Goal: Contribute content: Contribute content

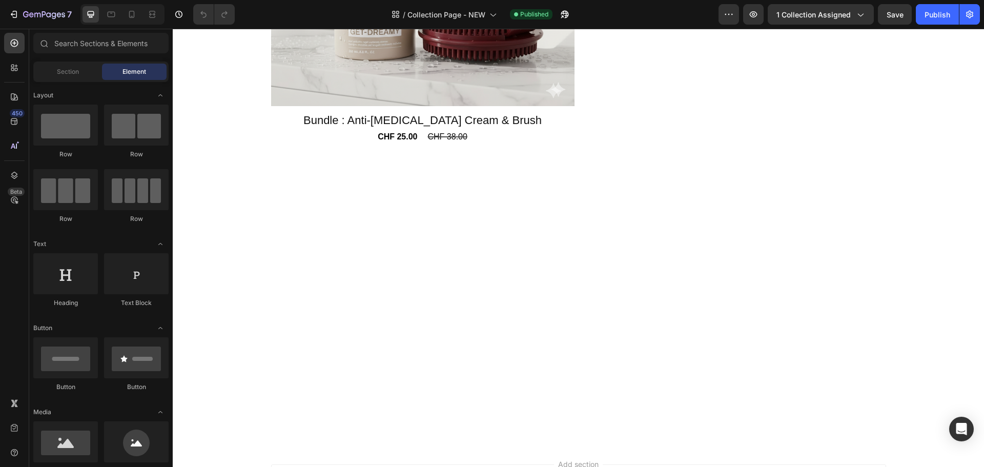
scroll to position [3588, 0]
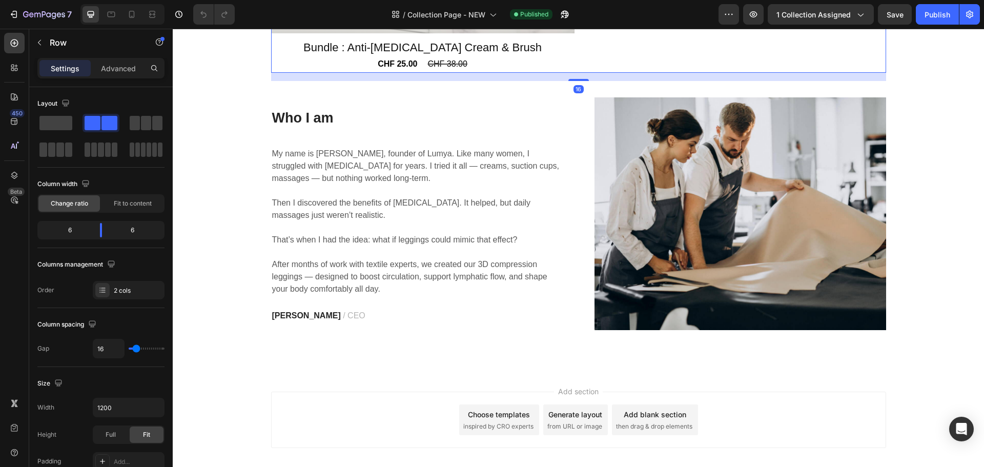
scroll to position [3537, 0]
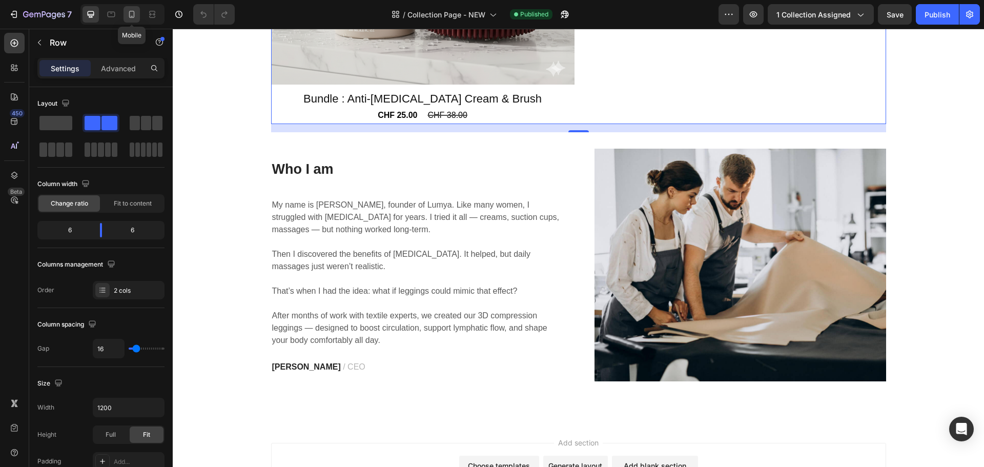
click at [136, 14] on icon at bounding box center [132, 14] width 10 height 10
type input "100%"
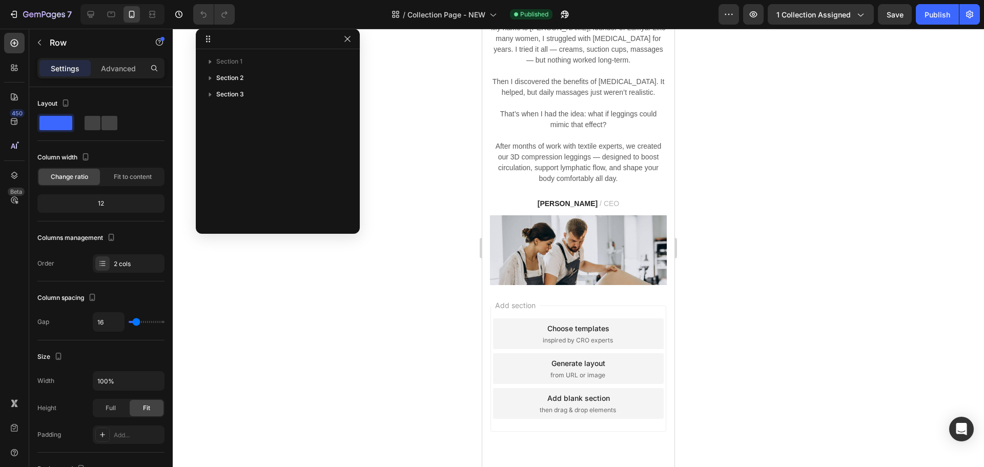
scroll to position [2701, 0]
click at [301, 347] on div at bounding box center [578, 248] width 811 height 438
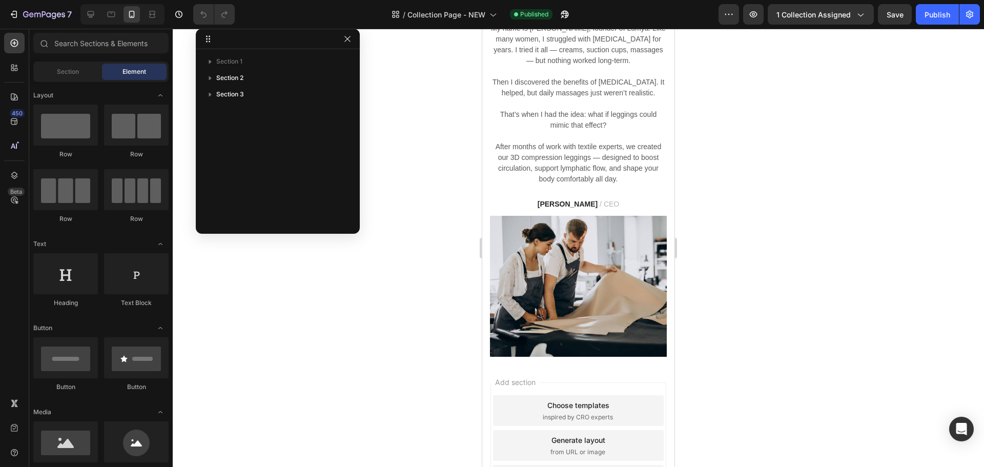
click at [354, 42] on div at bounding box center [278, 39] width 164 height 21
click at [342, 40] on button "button" at bounding box center [347, 39] width 12 height 12
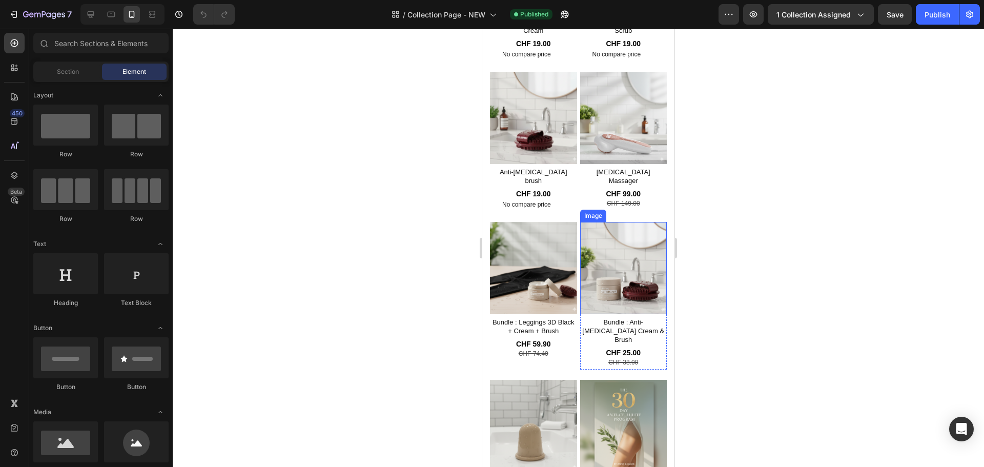
scroll to position [1027, 0]
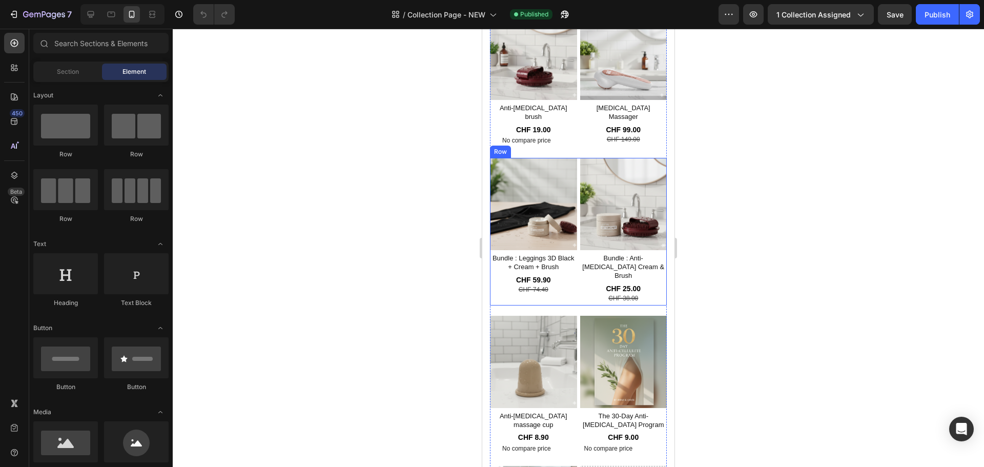
click at [575, 271] on div "Image Bundle : Leggings 3D Black + Cream + Brush Product Title CHF 59.90 Produc…" at bounding box center [578, 232] width 177 height 148
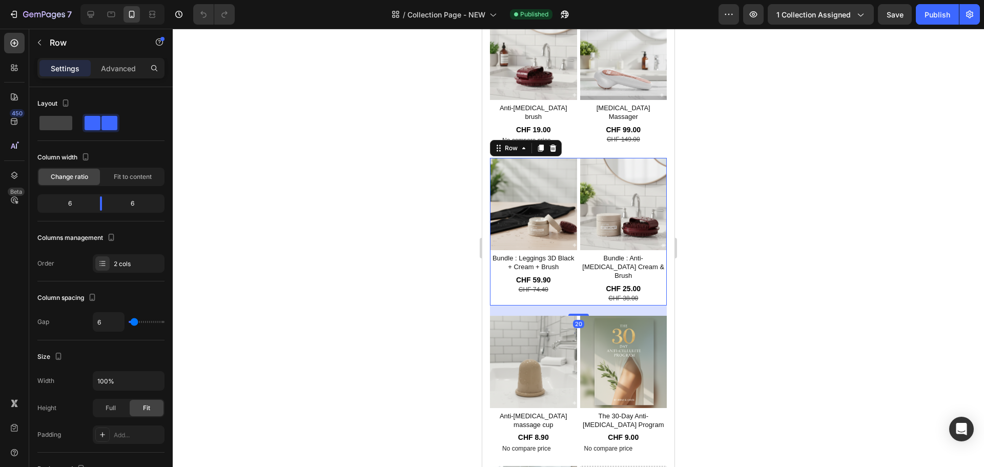
click at [542, 145] on icon at bounding box center [541, 148] width 6 height 7
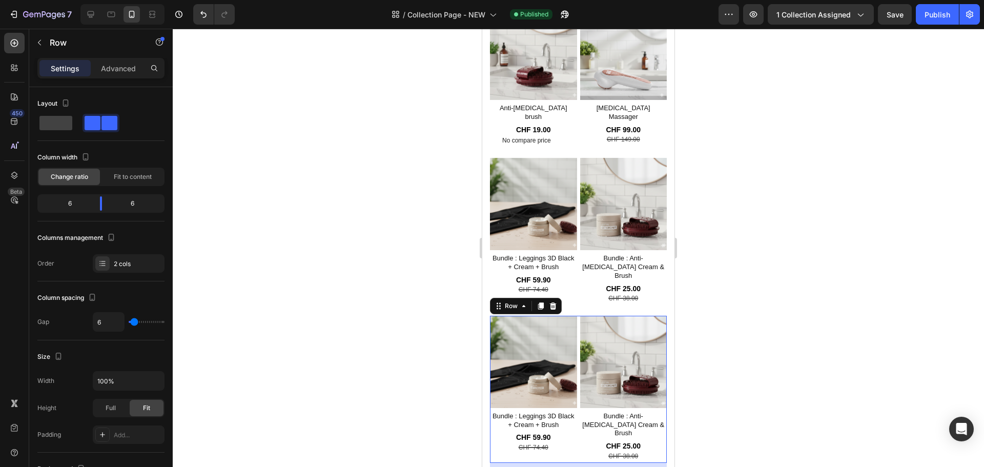
click at [546, 316] on img at bounding box center [533, 362] width 87 height 92
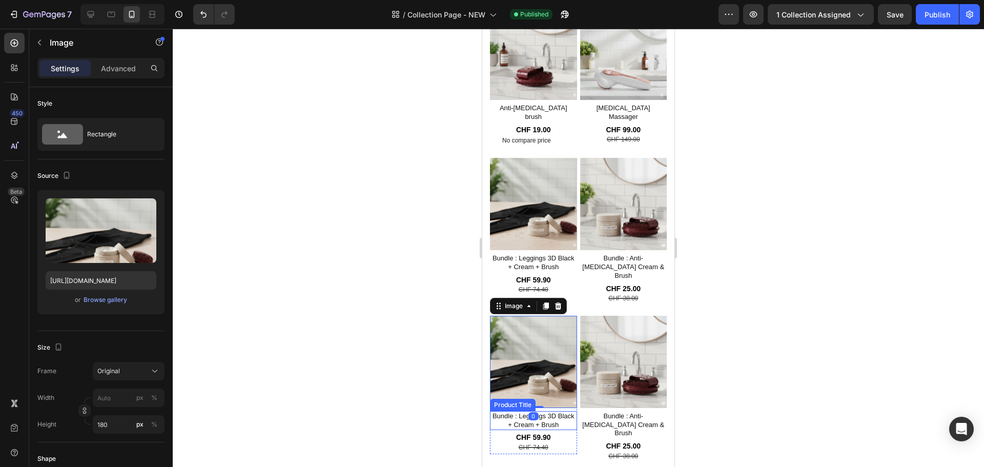
click at [560, 411] on h2 "Bundle : Leggings 3D Black + Cream + Brush" at bounding box center [533, 420] width 87 height 19
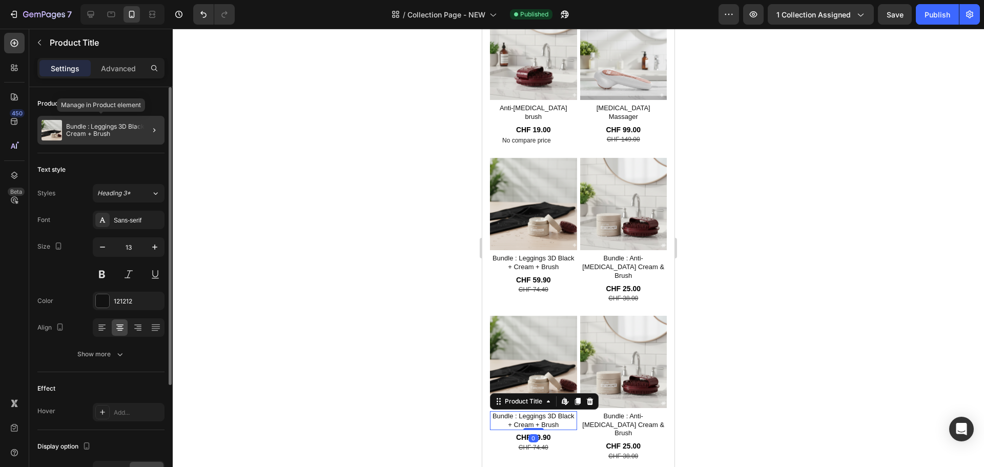
click at [104, 133] on p "Bundle : Leggings 3D Black + Cream + Brush" at bounding box center [113, 130] width 94 height 14
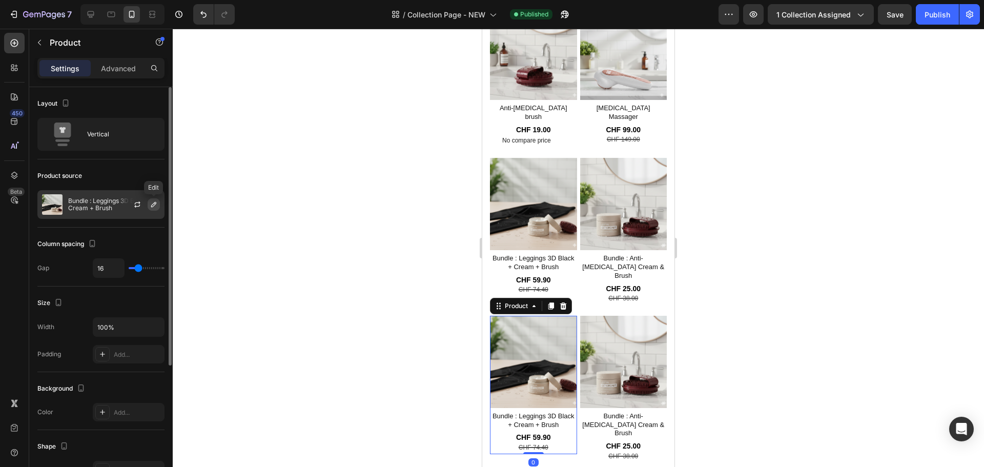
click at [155, 207] on icon "button" at bounding box center [154, 204] width 8 height 8
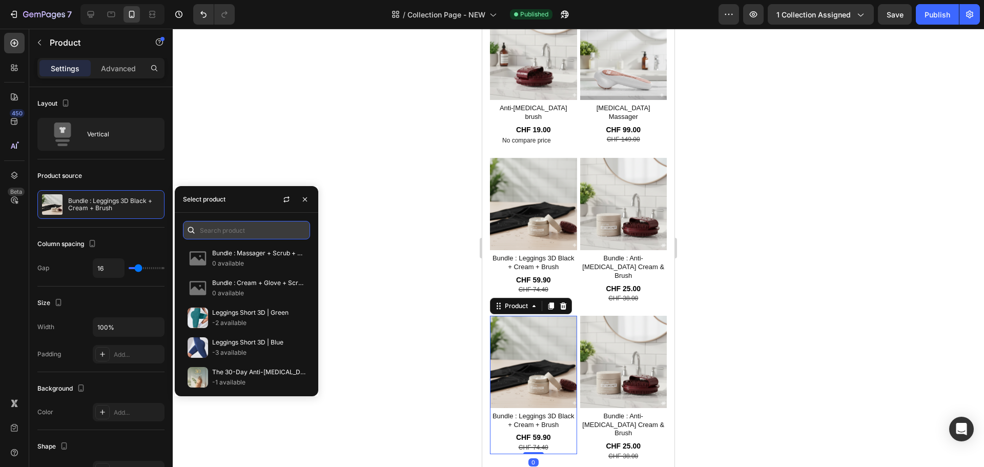
click at [217, 229] on input "text" at bounding box center [246, 230] width 127 height 18
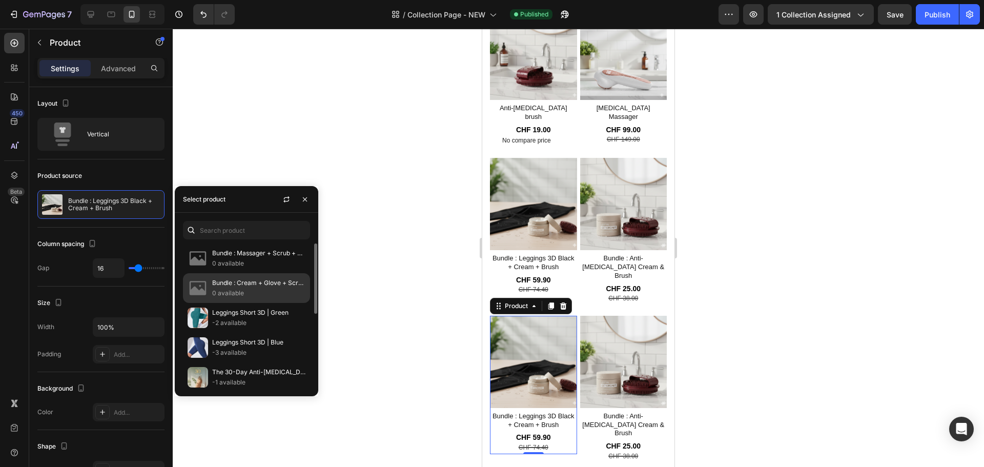
click at [261, 282] on p "Bundle : Cream + Glove + Scrub + Cup" at bounding box center [258, 283] width 93 height 10
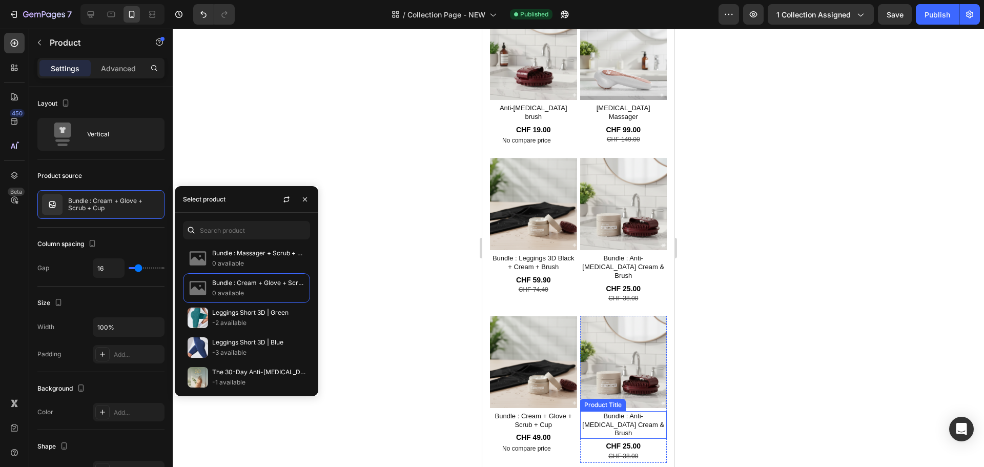
click at [636, 411] on h2 "Bundle : Anti-[MEDICAL_DATA] Cream & Brush" at bounding box center [623, 425] width 87 height 28
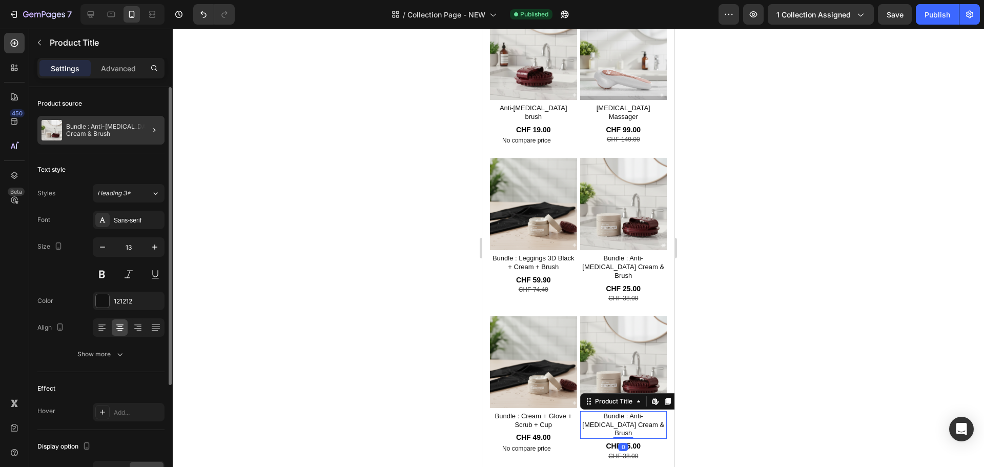
click at [121, 135] on p "Bundle : Anti-[MEDICAL_DATA] Cream & Brush" at bounding box center [113, 130] width 94 height 14
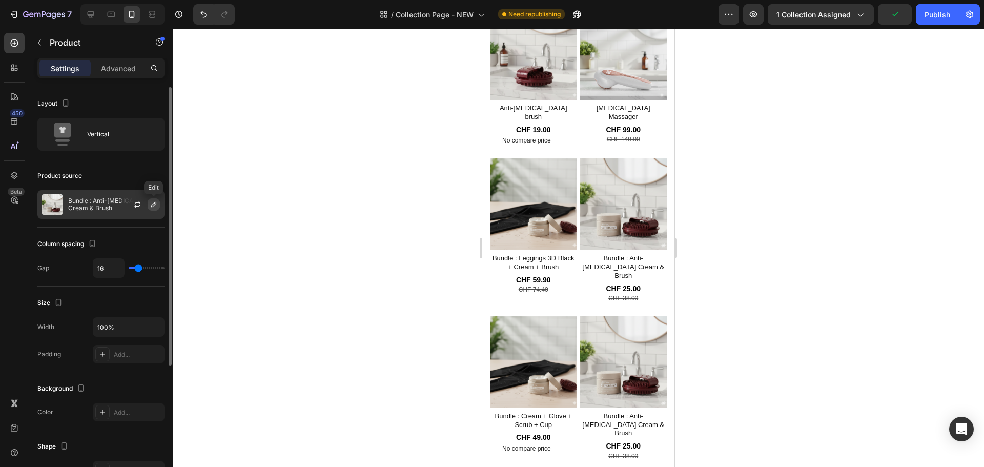
click at [153, 201] on icon "button" at bounding box center [154, 204] width 8 height 8
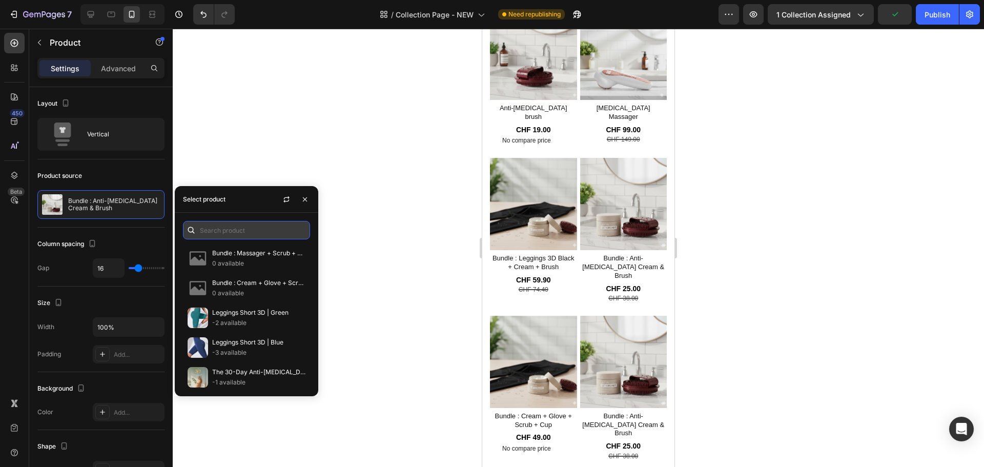
click at [211, 226] on input "text" at bounding box center [246, 230] width 127 height 18
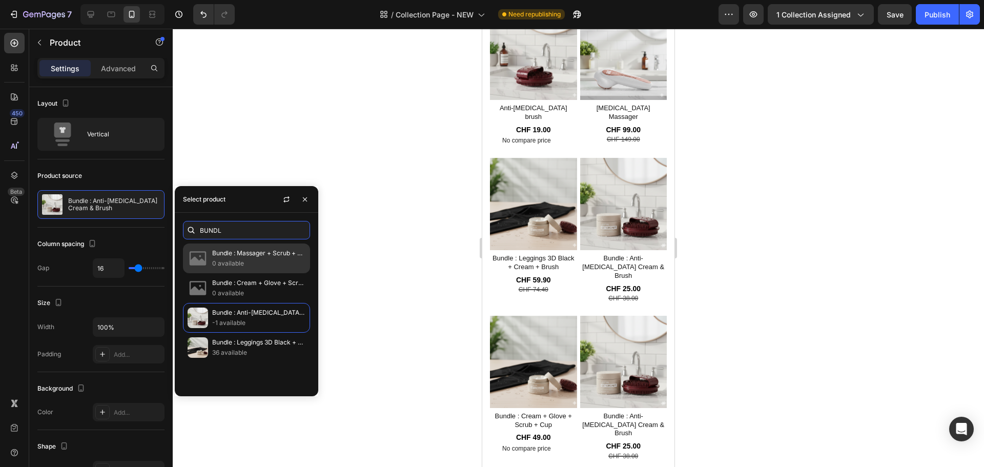
type input "BUNDL"
click at [248, 256] on p "Bundle : Massager + Scrub + Glove" at bounding box center [258, 253] width 93 height 10
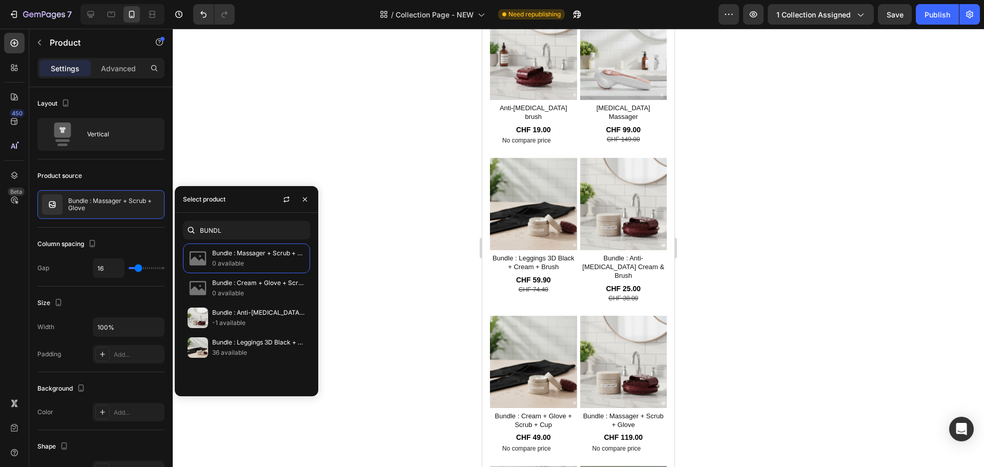
click at [392, 190] on div at bounding box center [578, 248] width 811 height 438
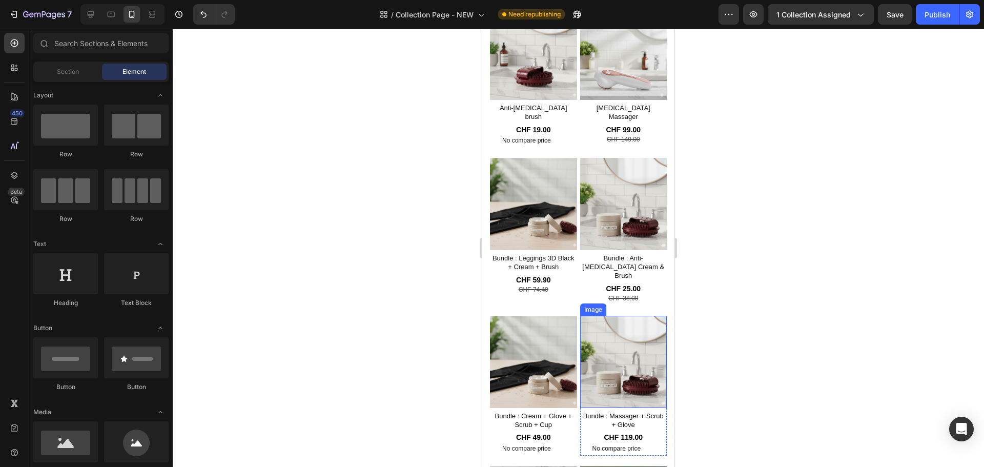
click at [644, 411] on h2 "Bundle : Massager + Scrub + Glove" at bounding box center [623, 420] width 87 height 19
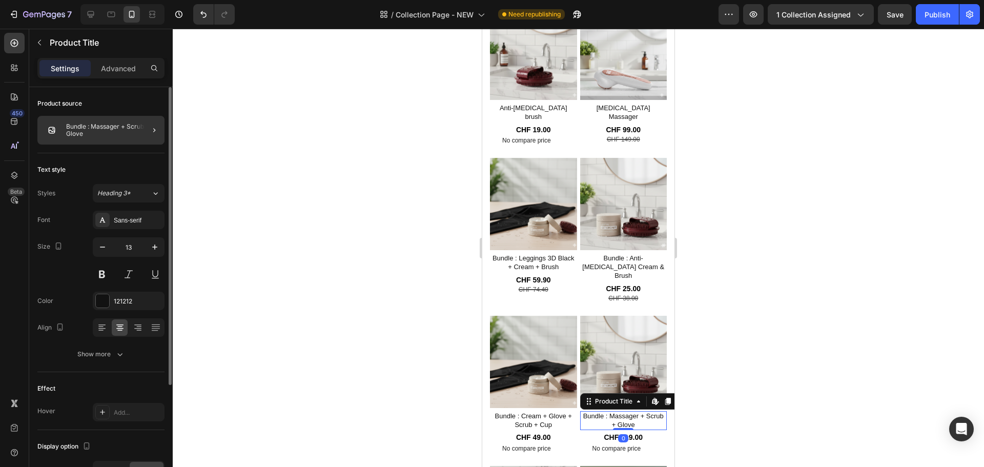
click at [137, 124] on div at bounding box center [150, 130] width 29 height 29
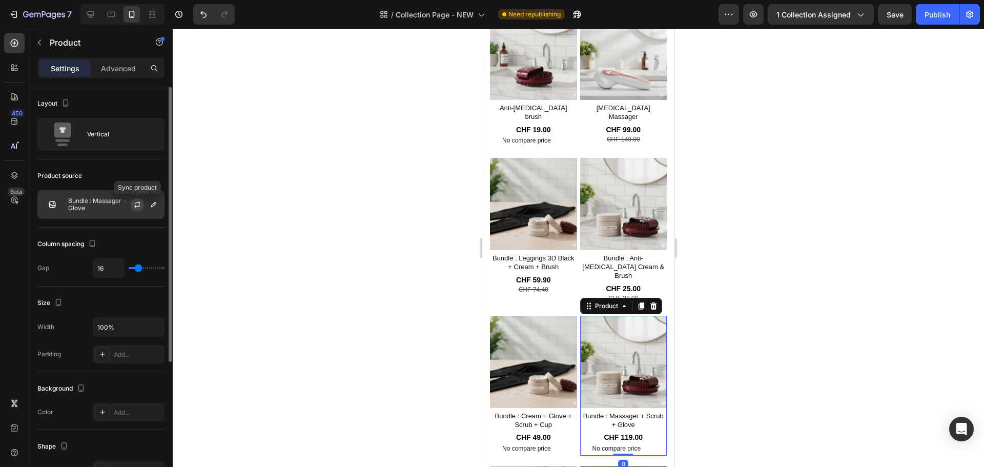
click at [136, 204] on icon "button" at bounding box center [137, 204] width 8 height 8
click at [557, 411] on h2 "Bundle : Cream + Glove + Scrub + Cup" at bounding box center [533, 420] width 87 height 19
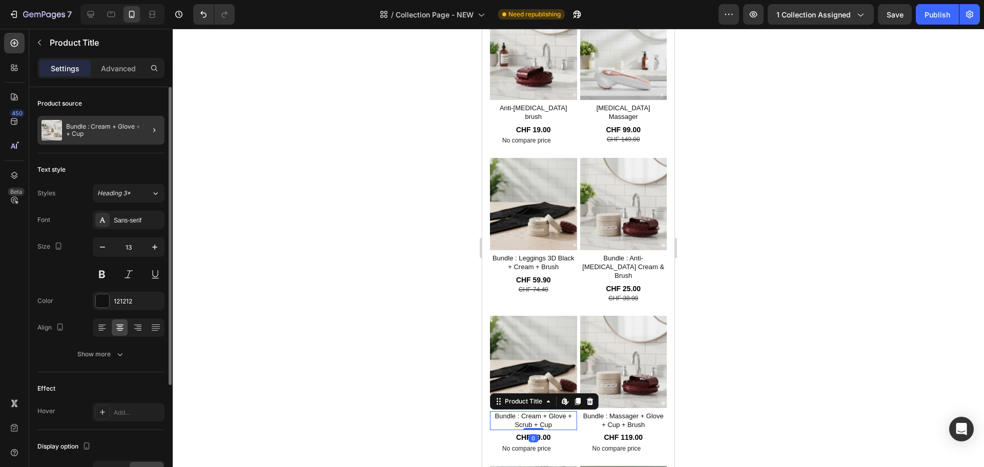
click at [142, 124] on div at bounding box center [150, 130] width 29 height 29
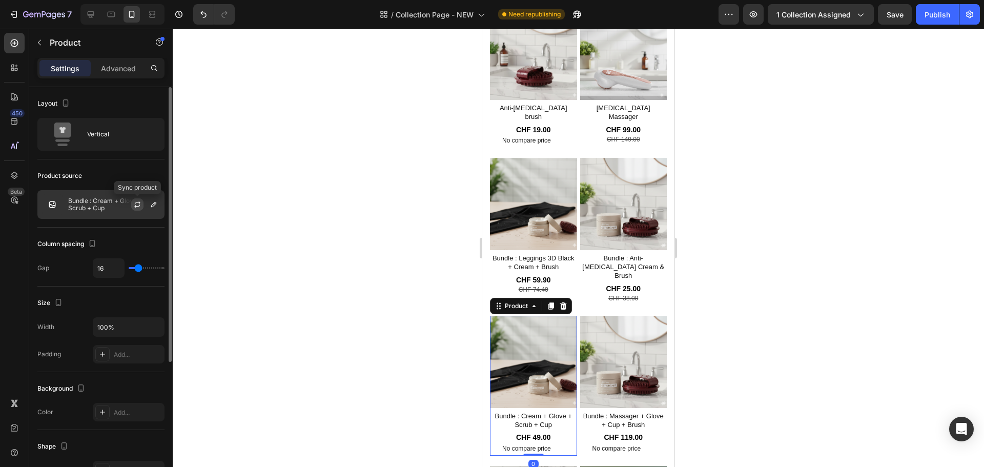
click at [138, 206] on icon "button" at bounding box center [137, 206] width 6 height 3
click at [300, 218] on div at bounding box center [578, 248] width 811 height 438
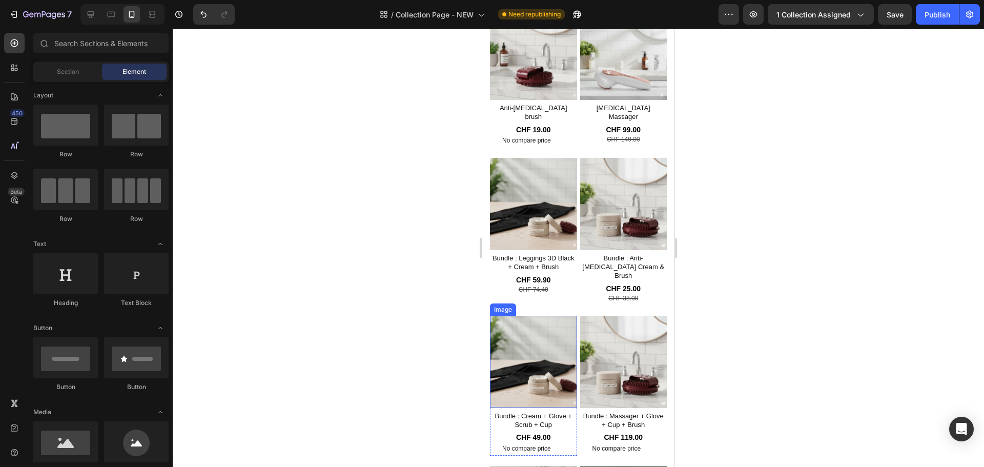
click at [527, 318] on img at bounding box center [533, 362] width 87 height 92
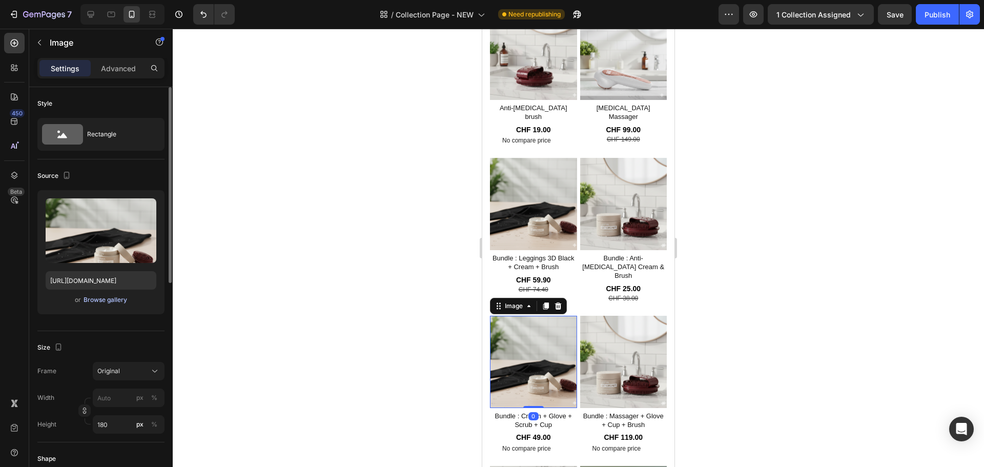
click at [105, 300] on div "Browse gallery" at bounding box center [106, 299] width 44 height 9
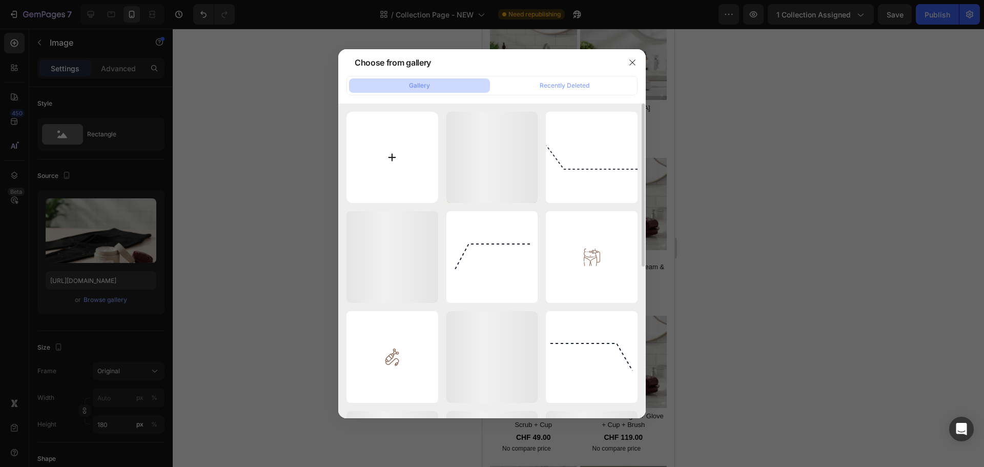
click at [413, 150] on input "file" at bounding box center [393, 158] width 92 height 92
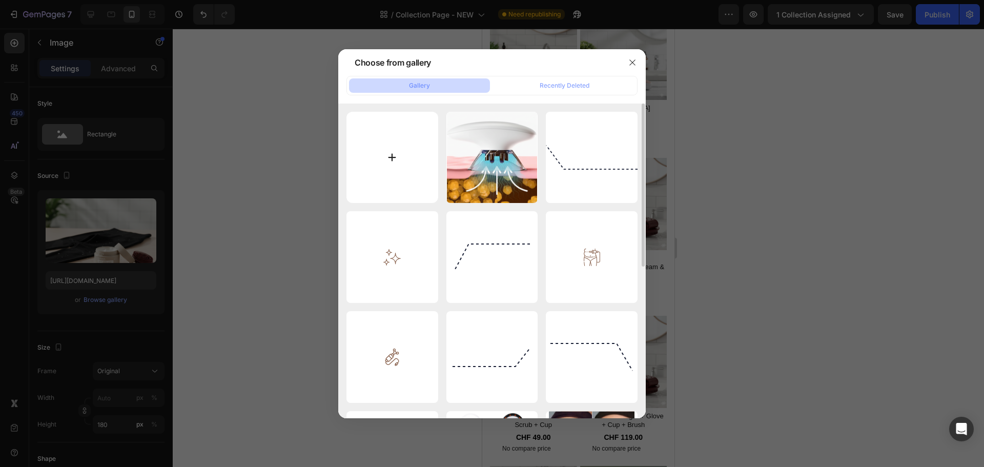
type input "C:\fakepath\Gemini_Generated_Image_i3de4fi3de4fi3de.png"
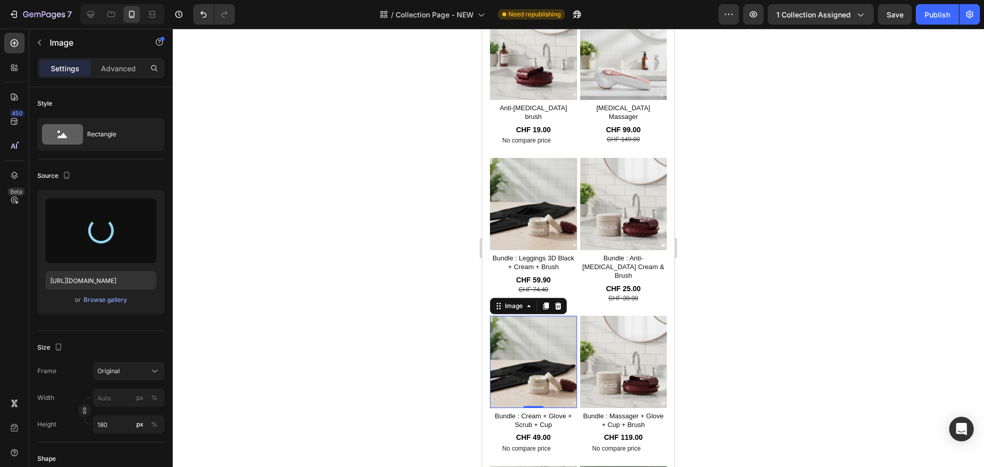
type input "[URL][DOMAIN_NAME]"
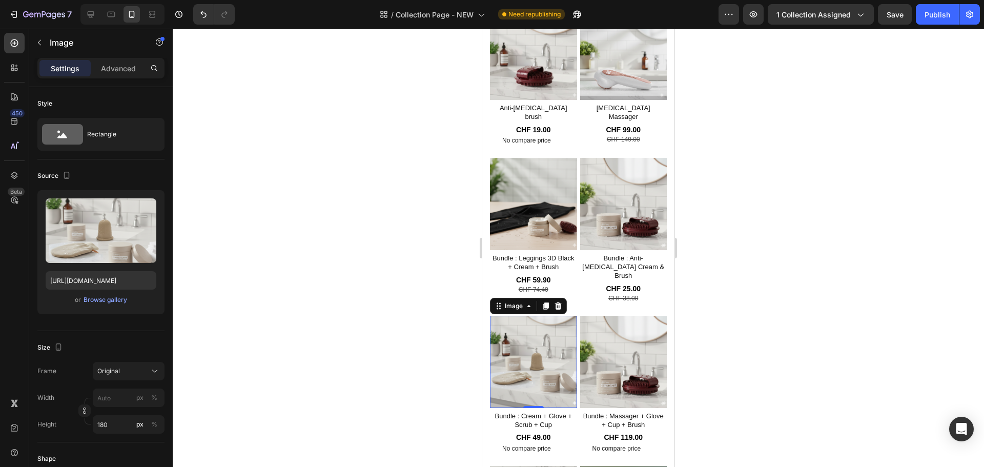
click at [404, 249] on div at bounding box center [578, 248] width 811 height 438
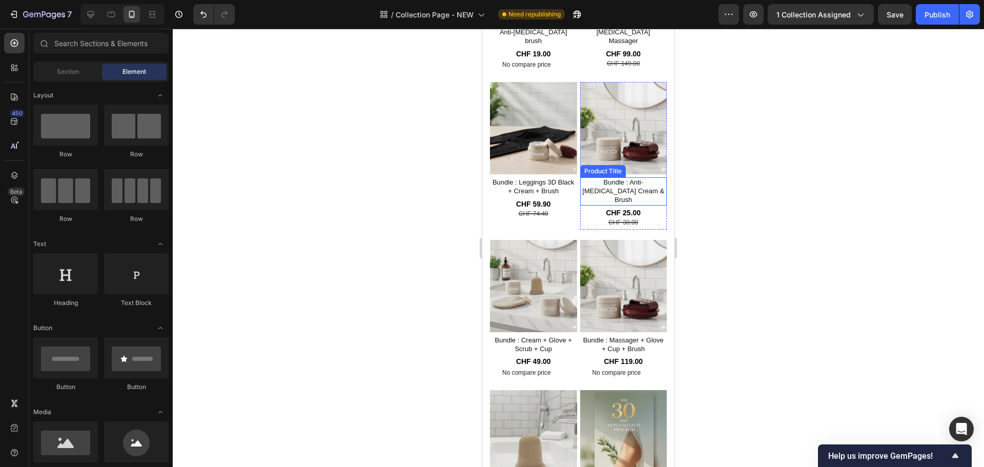
scroll to position [1232, 0]
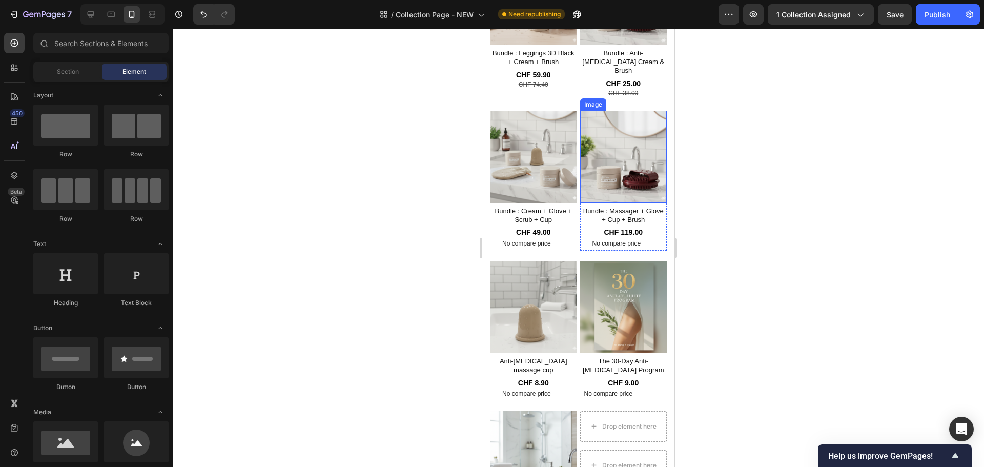
click at [609, 118] on img at bounding box center [623, 157] width 87 height 92
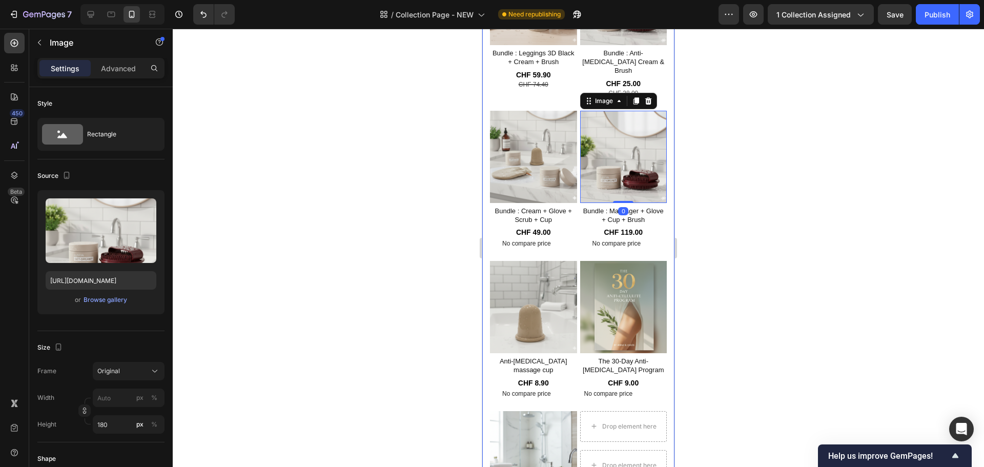
drag, startPoint x: 401, startPoint y: 177, endPoint x: 472, endPoint y: 166, distance: 72.1
click at [404, 177] on div at bounding box center [578, 248] width 811 height 438
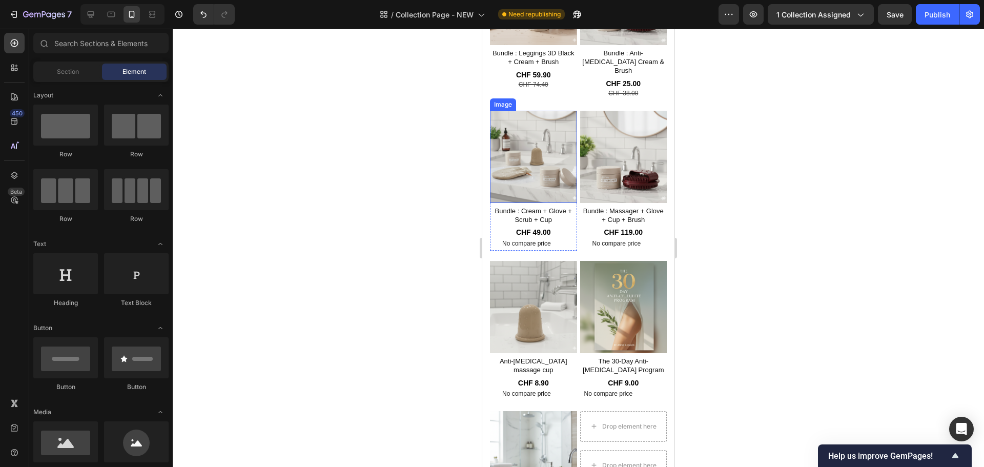
click at [622, 131] on img at bounding box center [623, 157] width 87 height 92
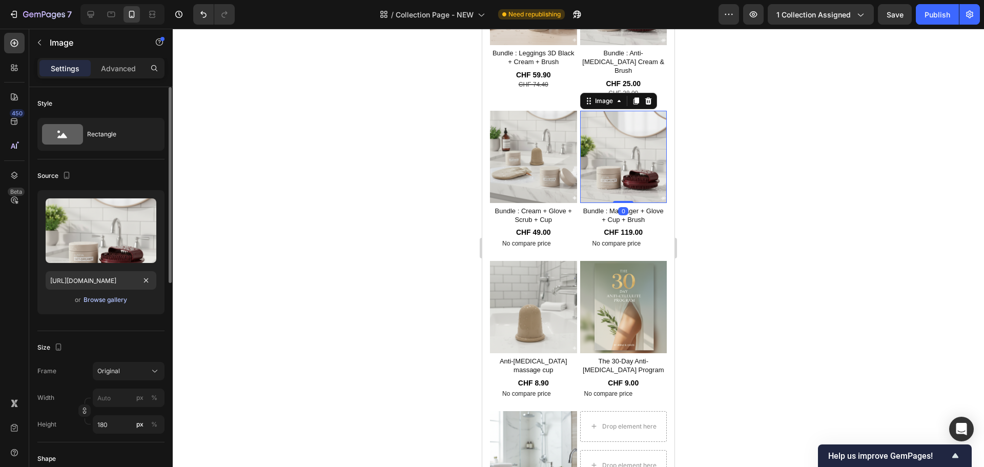
click at [95, 299] on div "Browse gallery" at bounding box center [106, 299] width 44 height 9
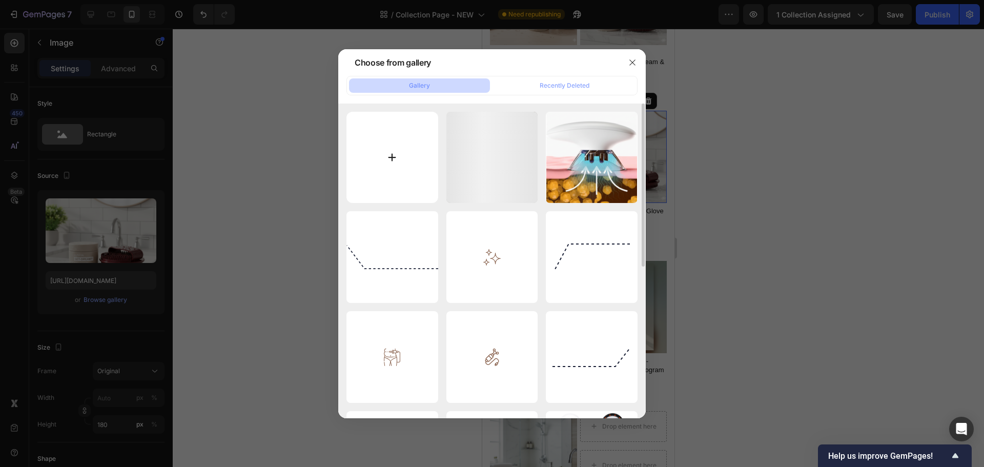
click at [393, 139] on input "file" at bounding box center [393, 158] width 92 height 92
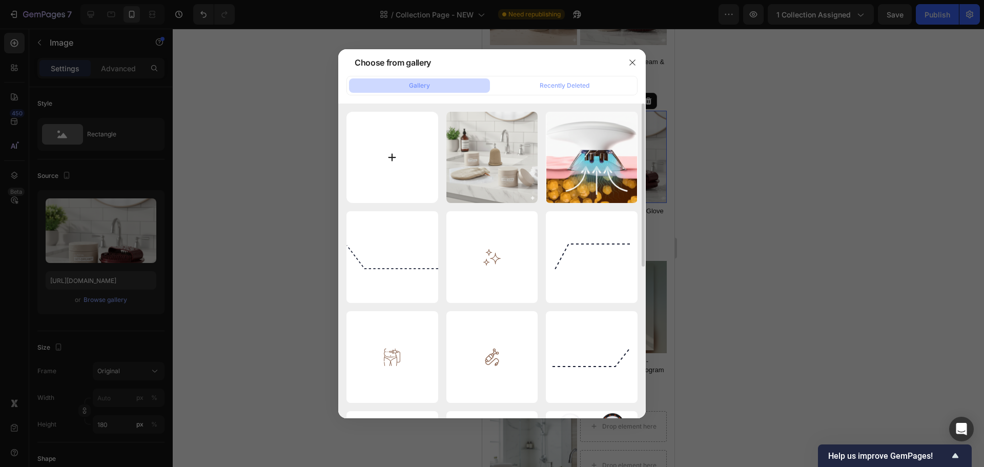
type input "C:\fakepath\Gemini_Generated_Image_jc5xvqjc5xvqjc5x.png"
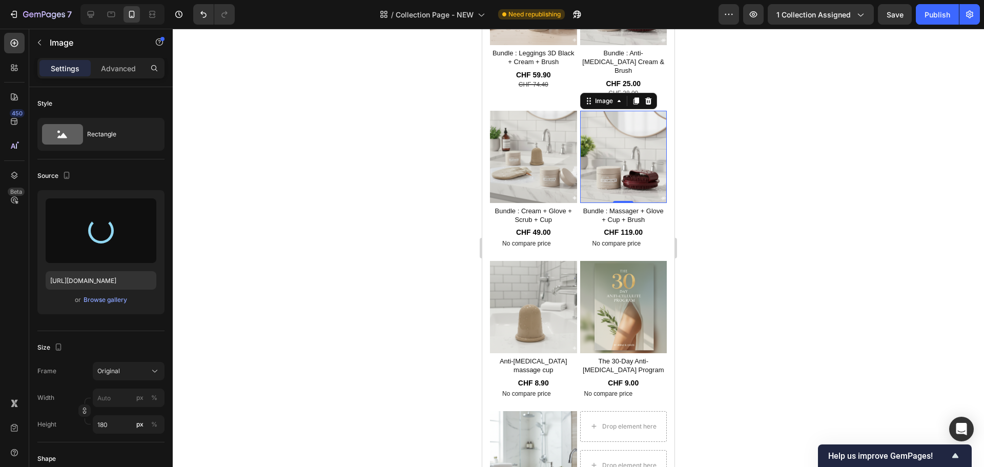
type input "[URL][DOMAIN_NAME]"
